Goal: Complete application form

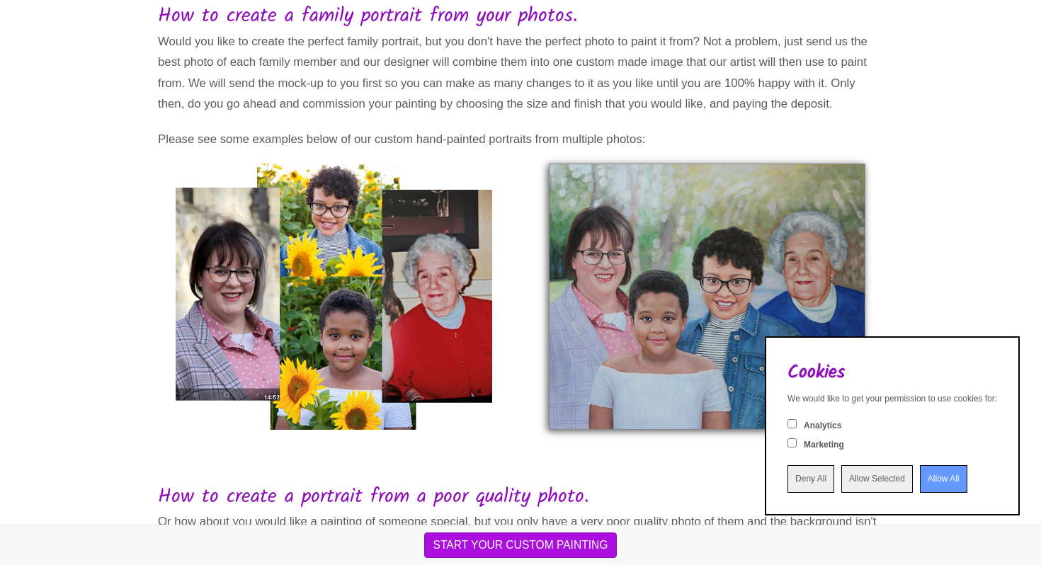
scroll to position [152, 0]
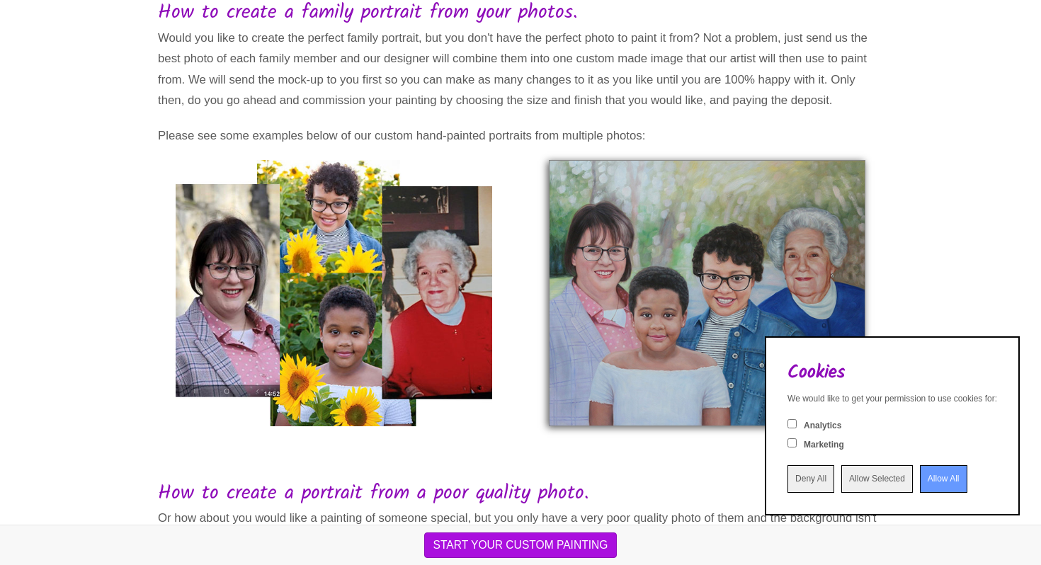
click at [920, 477] on input "Allow All" at bounding box center [943, 479] width 47 height 28
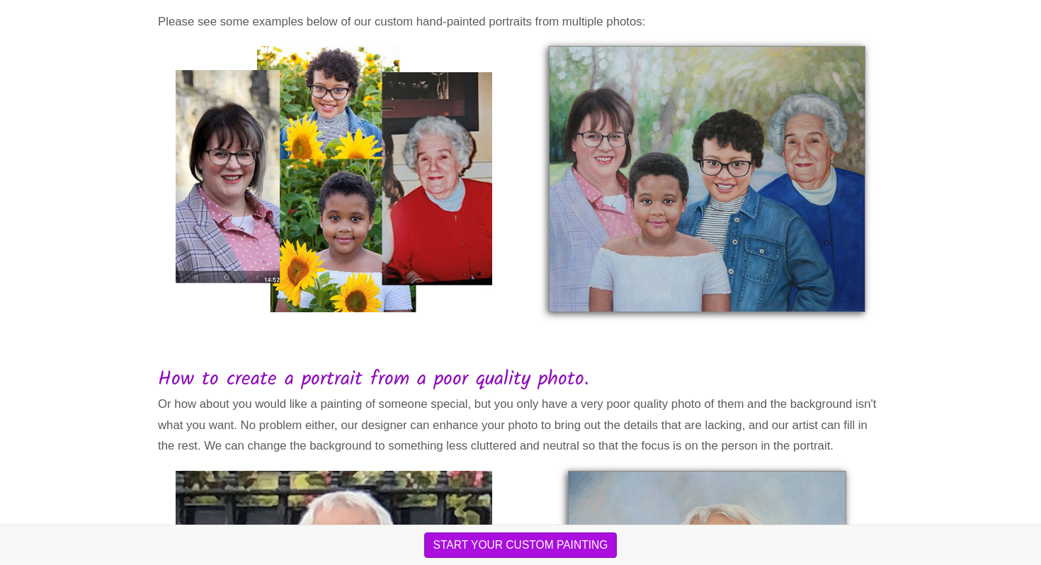
scroll to position [268, 0]
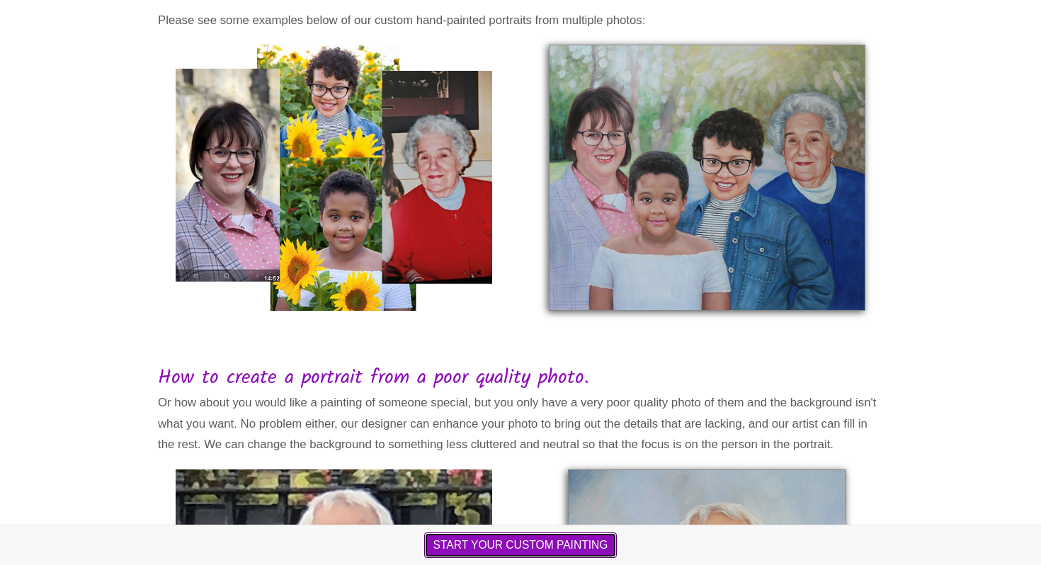
click at [545, 557] on button "START YOUR CUSTOM PAINTING" at bounding box center [520, 546] width 193 height 26
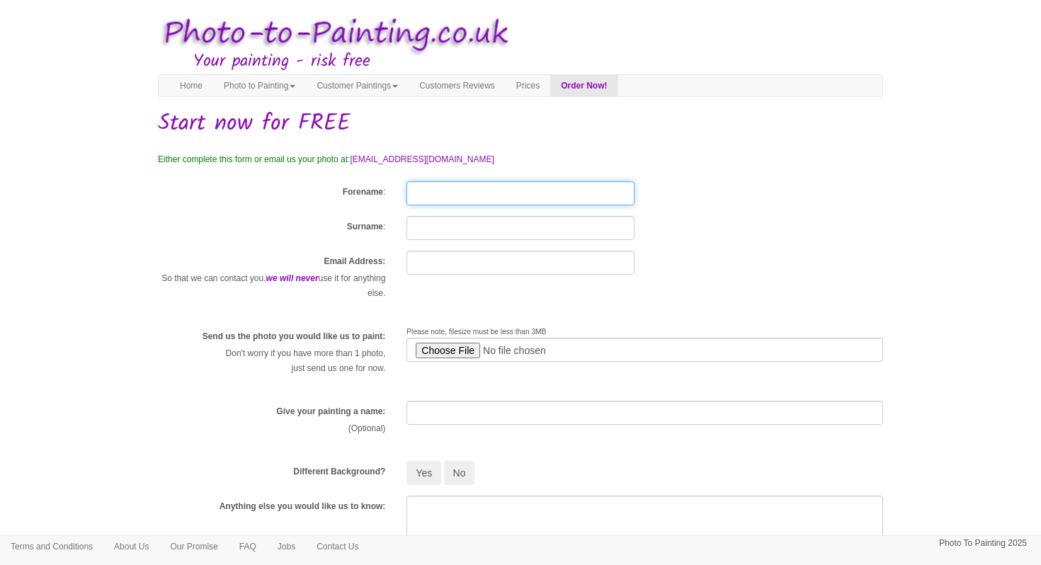
click at [431, 198] on input "Forename" at bounding box center [520, 193] width 227 height 24
type input "Evie"
type input "[PERSON_NAME]"
type input "[EMAIL_ADDRESS][DOMAIN_NAME]"
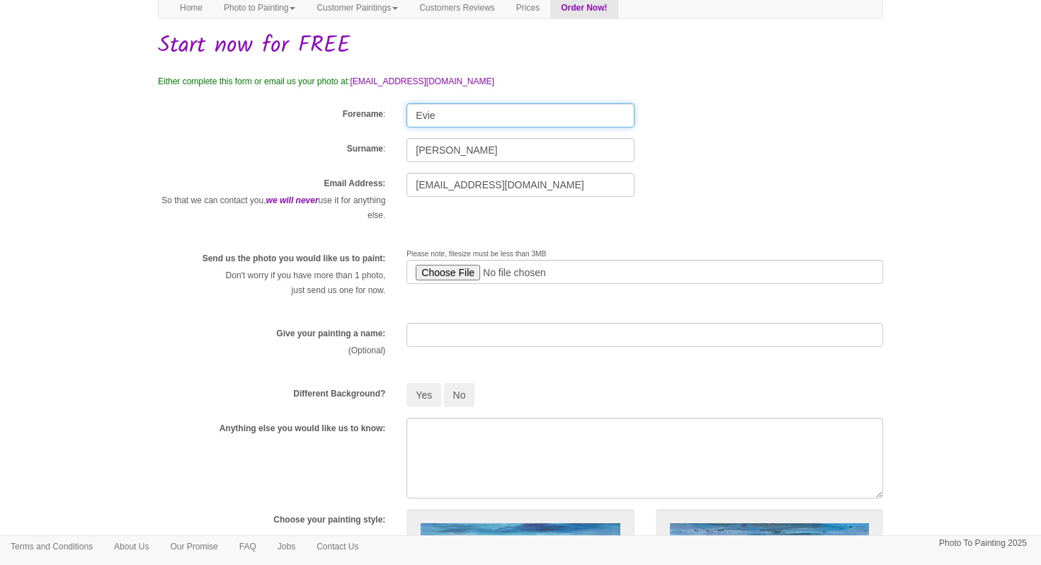
scroll to position [86, 0]
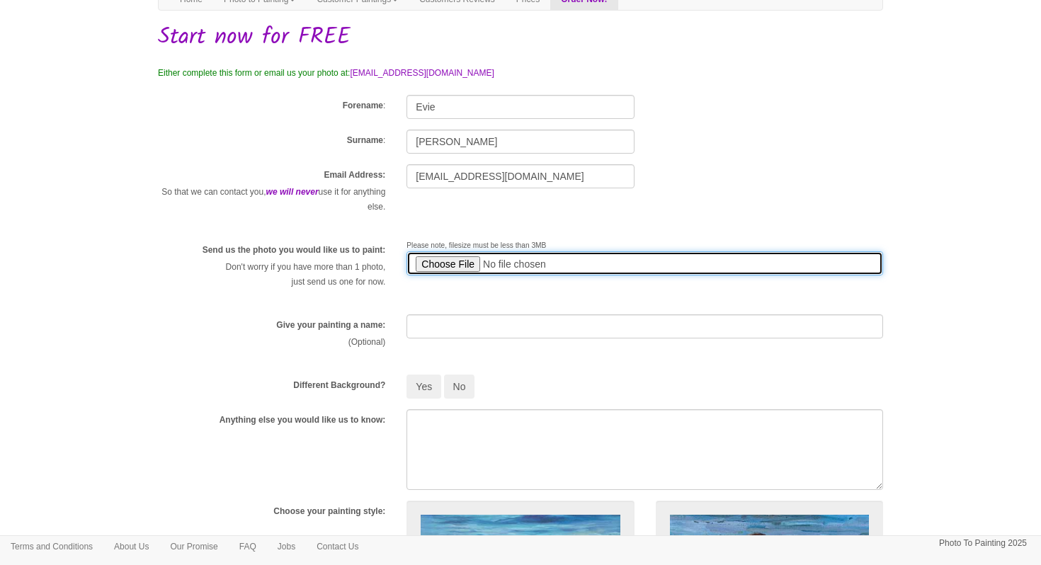
click at [464, 261] on input "file" at bounding box center [645, 263] width 477 height 24
type input "C:\fakepath\IMG_7271.png"
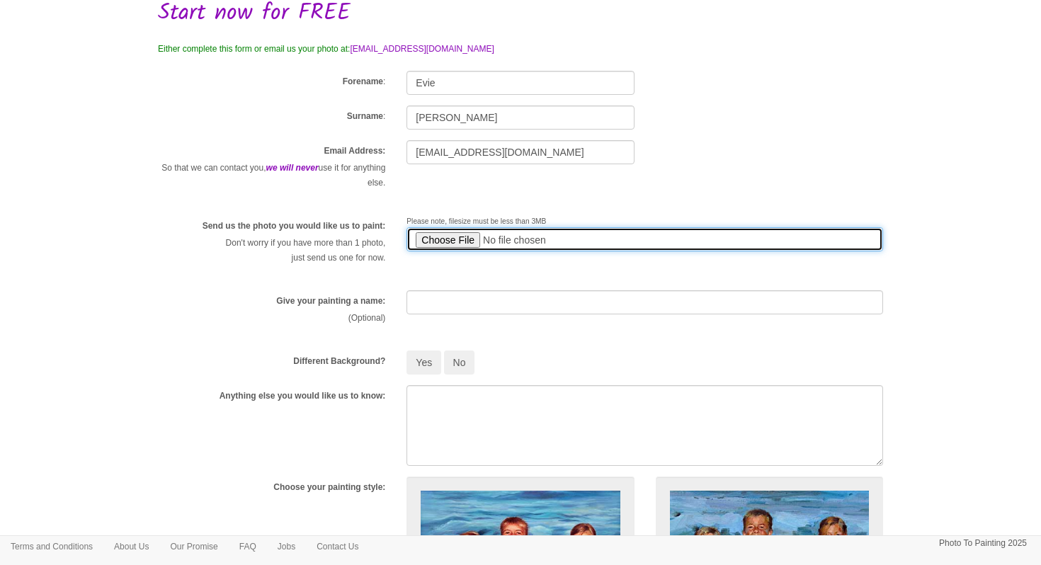
scroll to position [125, 0]
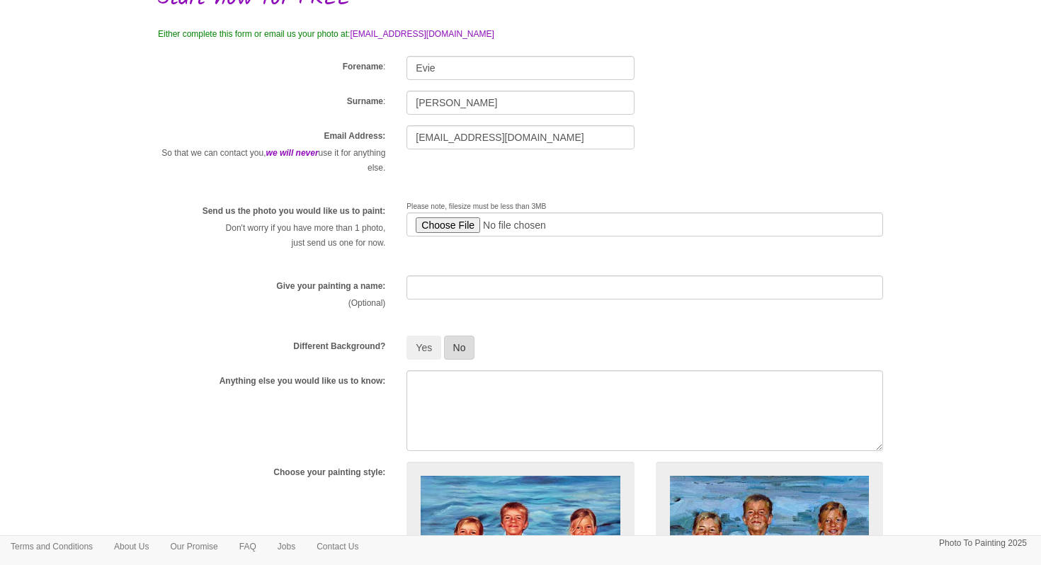
click at [455, 349] on button "No" at bounding box center [459, 348] width 31 height 24
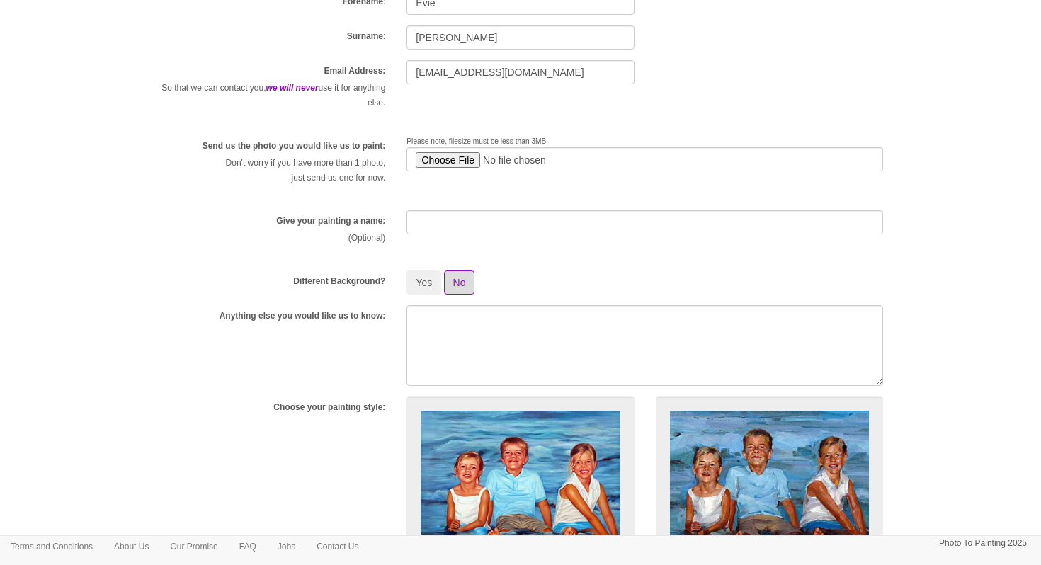
scroll to position [213, 0]
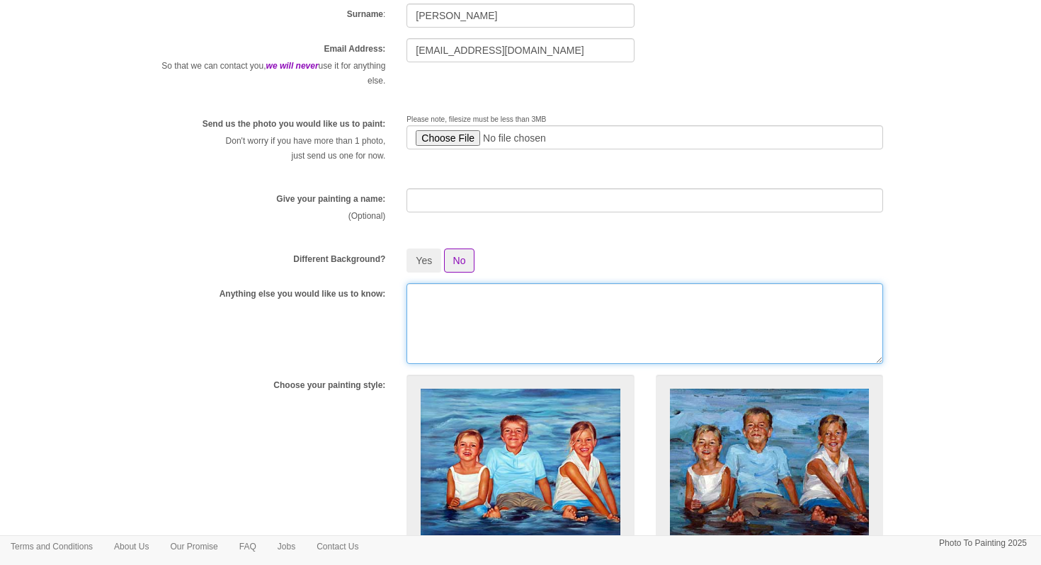
click at [426, 307] on textarea at bounding box center [645, 323] width 477 height 81
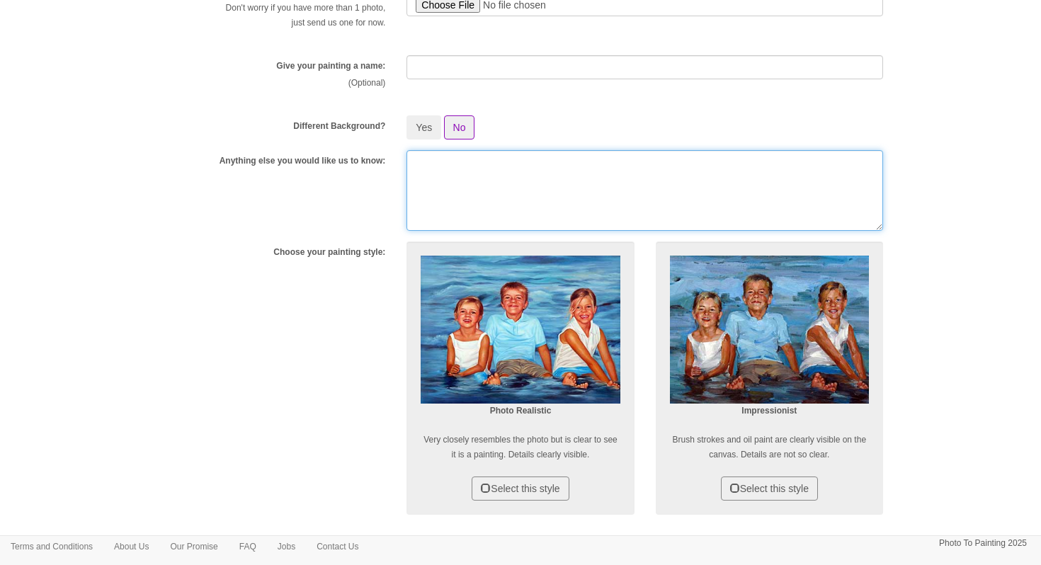
scroll to position [375, 0]
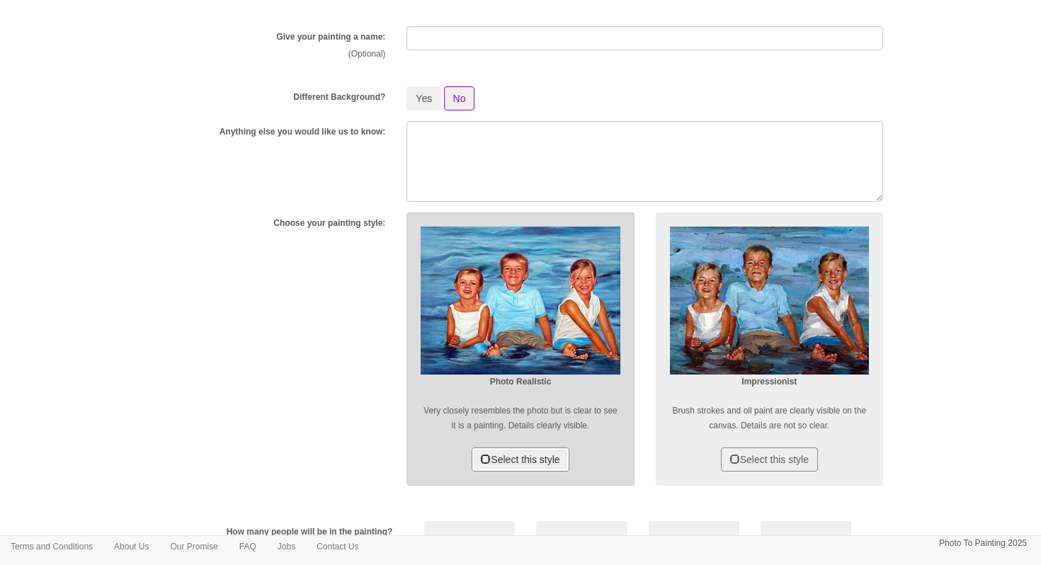
click at [550, 460] on button "Select this style" at bounding box center [520, 460] width 97 height 24
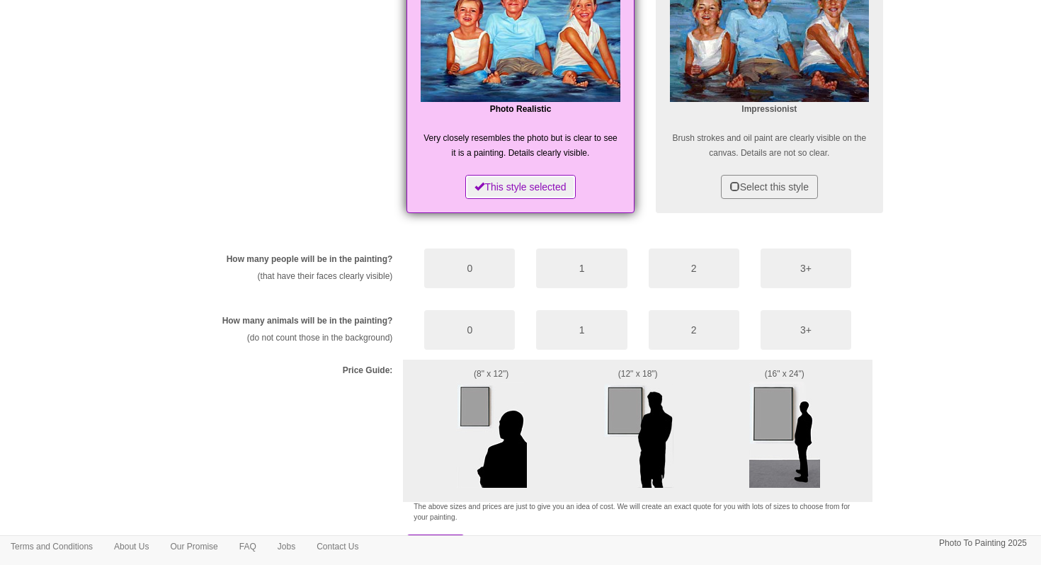
scroll to position [647, 0]
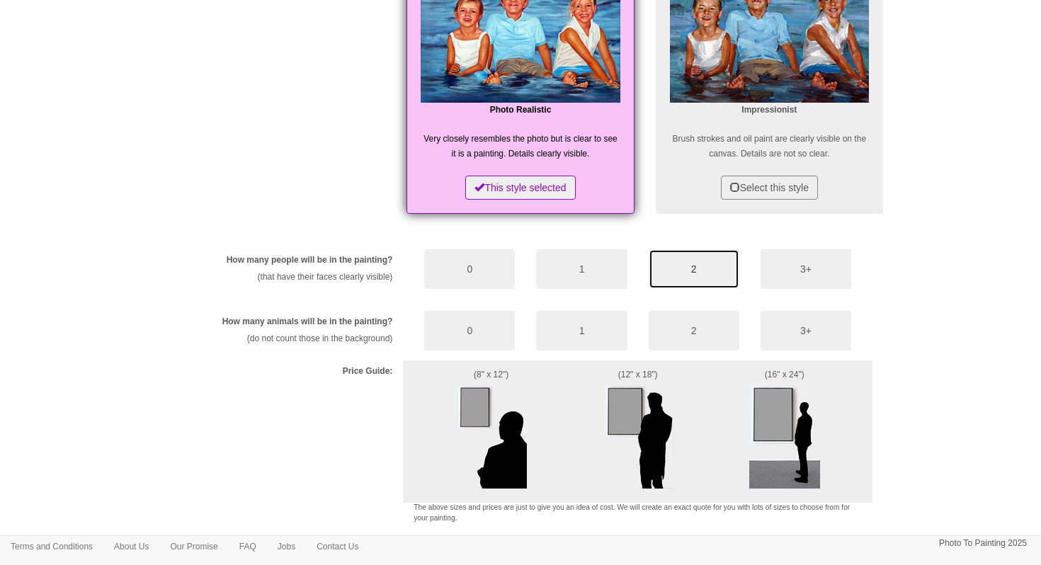
click at [689, 267] on button "2" at bounding box center [694, 269] width 91 height 40
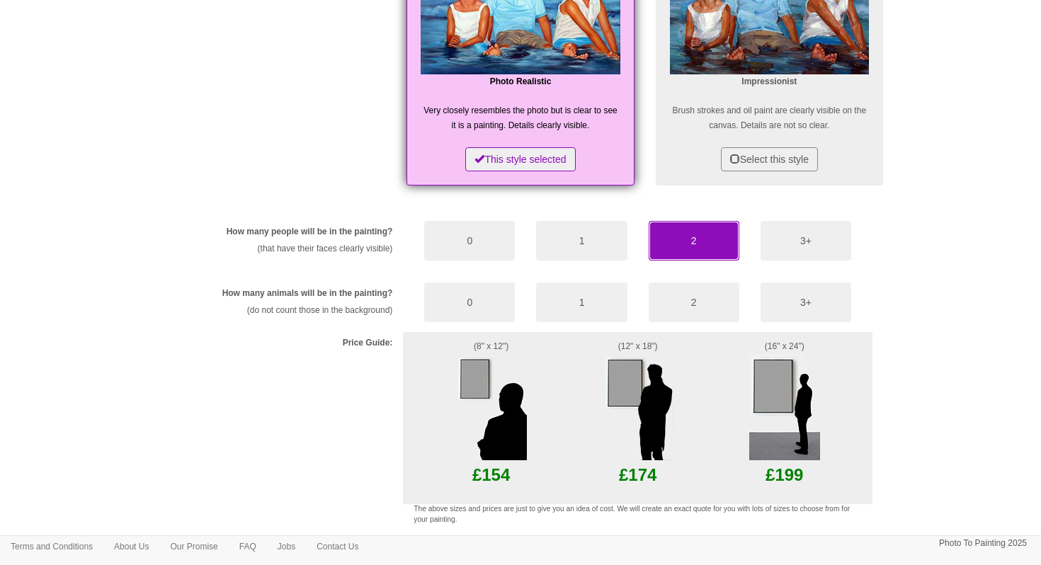
scroll to position [676, 0]
click at [459, 318] on button "0" at bounding box center [469, 302] width 91 height 40
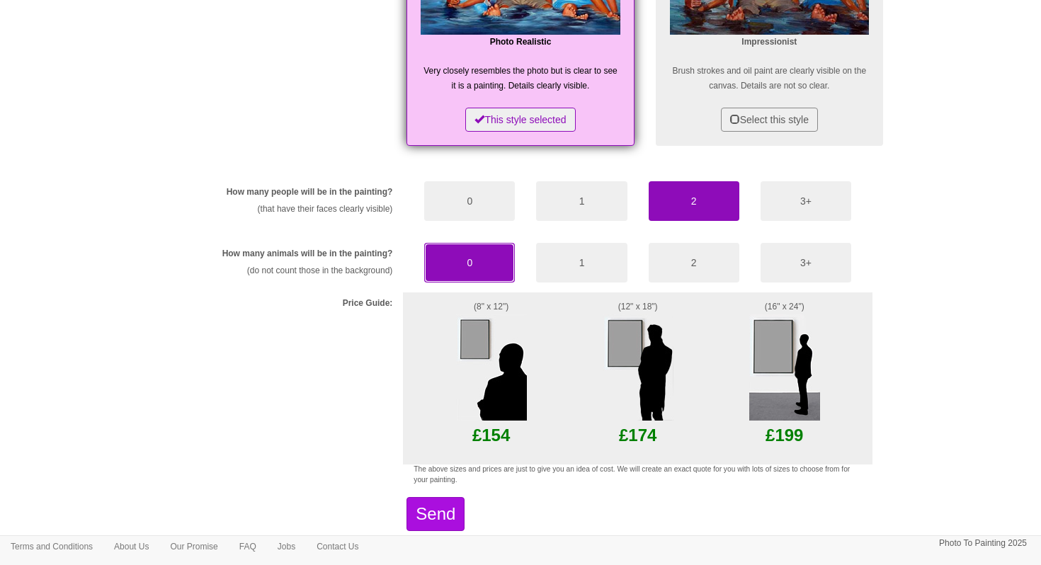
scroll to position [761, 0]
